Goal: Transaction & Acquisition: Purchase product/service

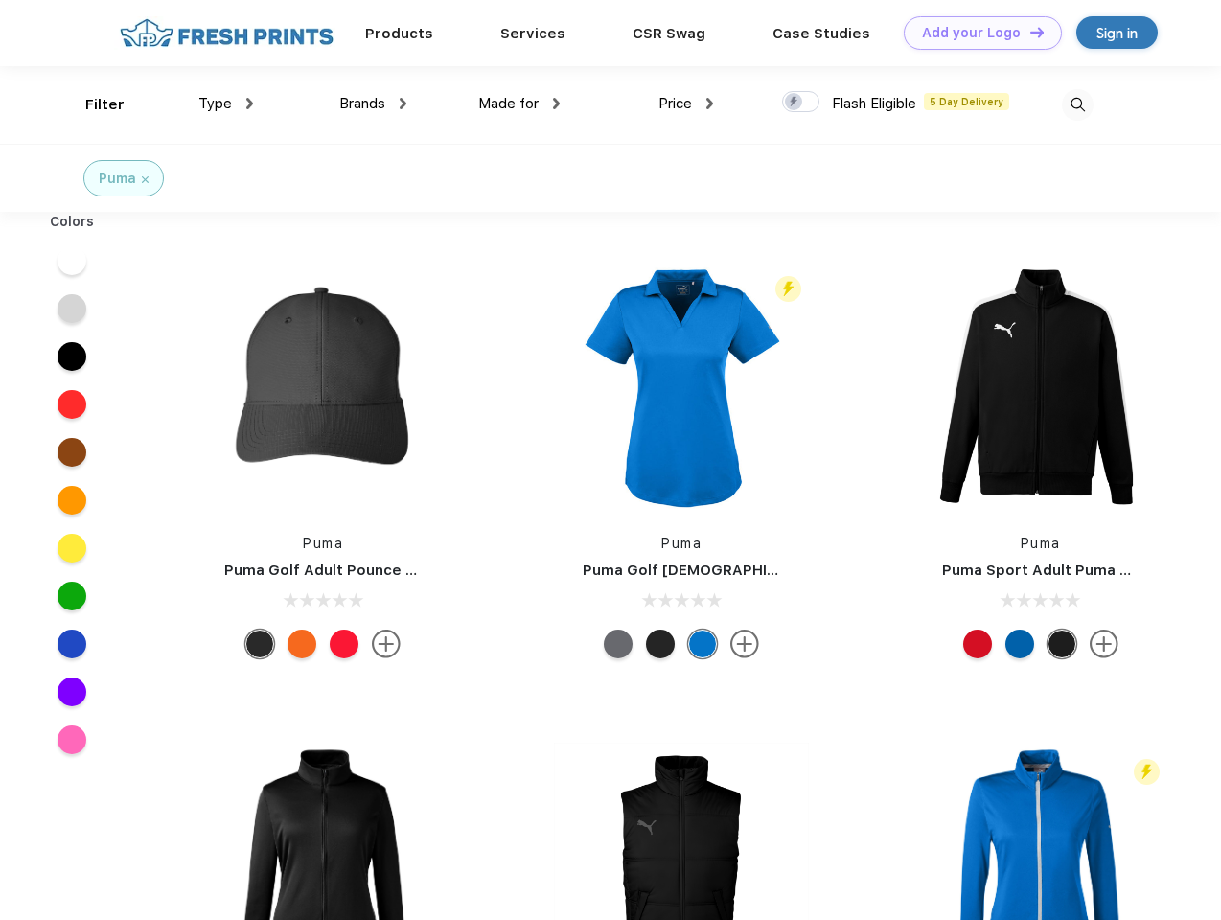
click at [975, 33] on link "Add your Logo Design Tool" at bounding box center [982, 33] width 158 height 34
click at [0, 0] on div "Design Tool" at bounding box center [0, 0] width 0 height 0
click at [1028, 32] on link "Add your Logo Design Tool" at bounding box center [982, 33] width 158 height 34
click at [92, 104] on div "Filter" at bounding box center [104, 105] width 39 height 22
click at [226, 103] on span "Type" at bounding box center [215, 103] width 34 height 17
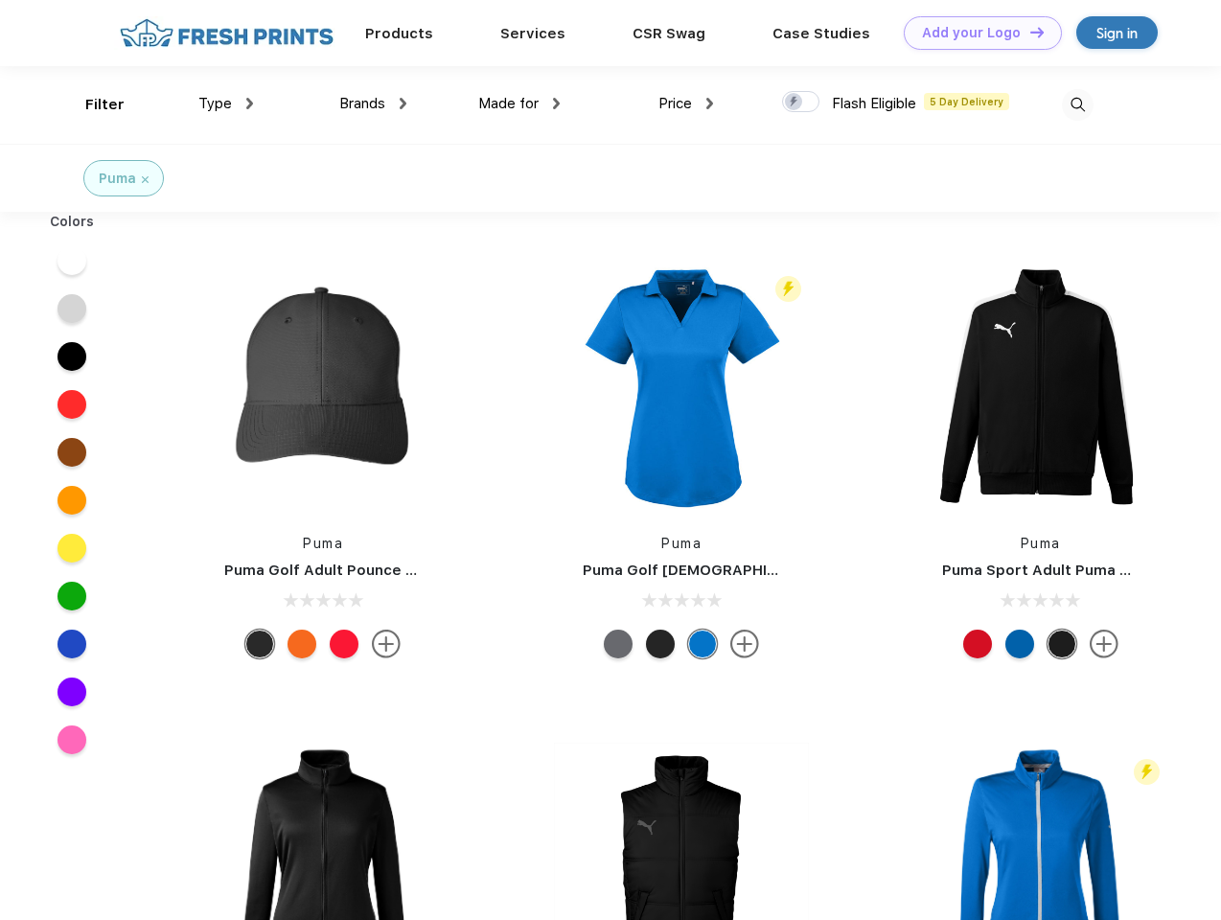
click at [373, 103] on span "Brands" at bounding box center [362, 103] width 46 height 17
click at [519, 103] on span "Made for" at bounding box center [508, 103] width 60 height 17
click at [686, 103] on span "Price" at bounding box center [675, 103] width 34 height 17
click at [801, 103] on div at bounding box center [800, 101] width 37 height 21
click at [794, 103] on input "checkbox" at bounding box center [788, 96] width 12 height 12
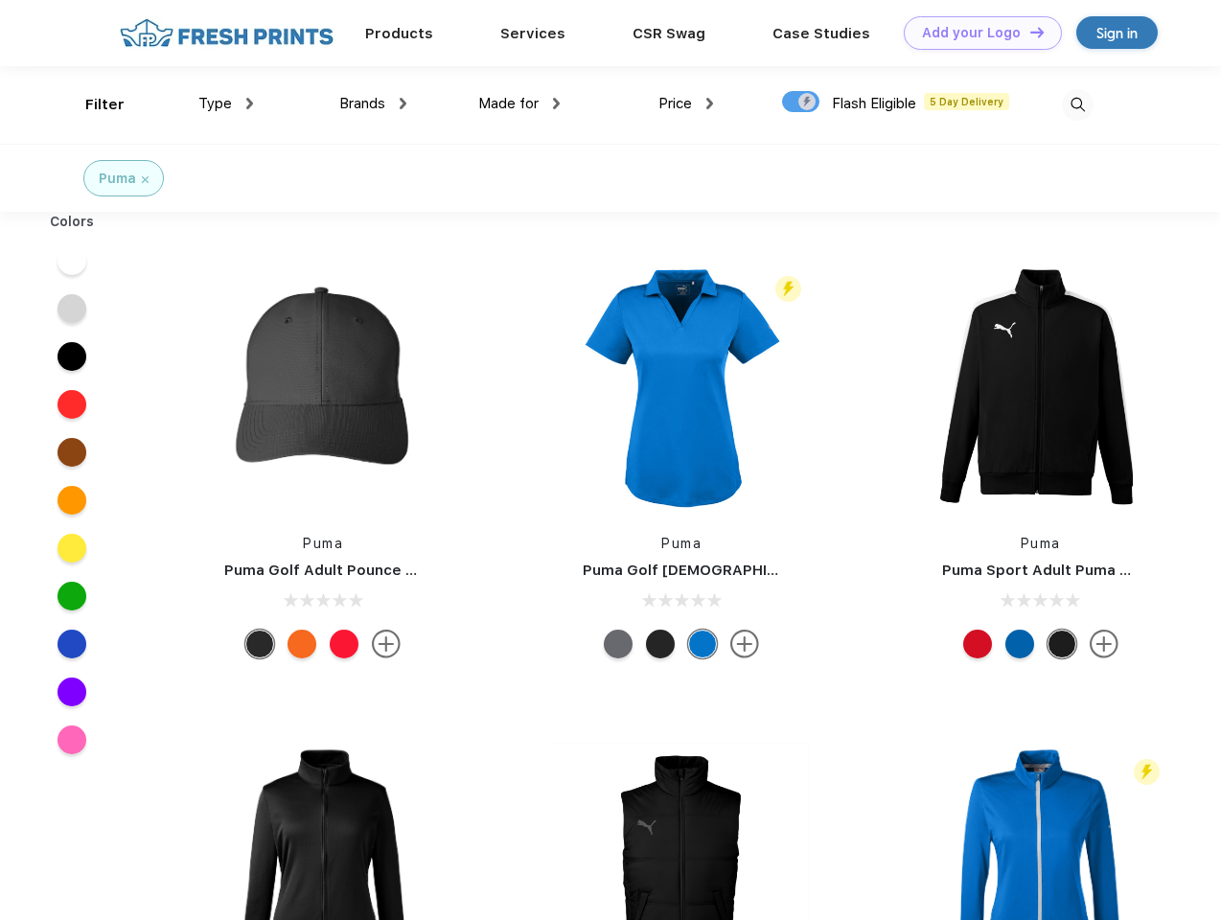
click at [1077, 104] on img at bounding box center [1077, 105] width 32 height 32
